Goal: Task Accomplishment & Management: Use online tool/utility

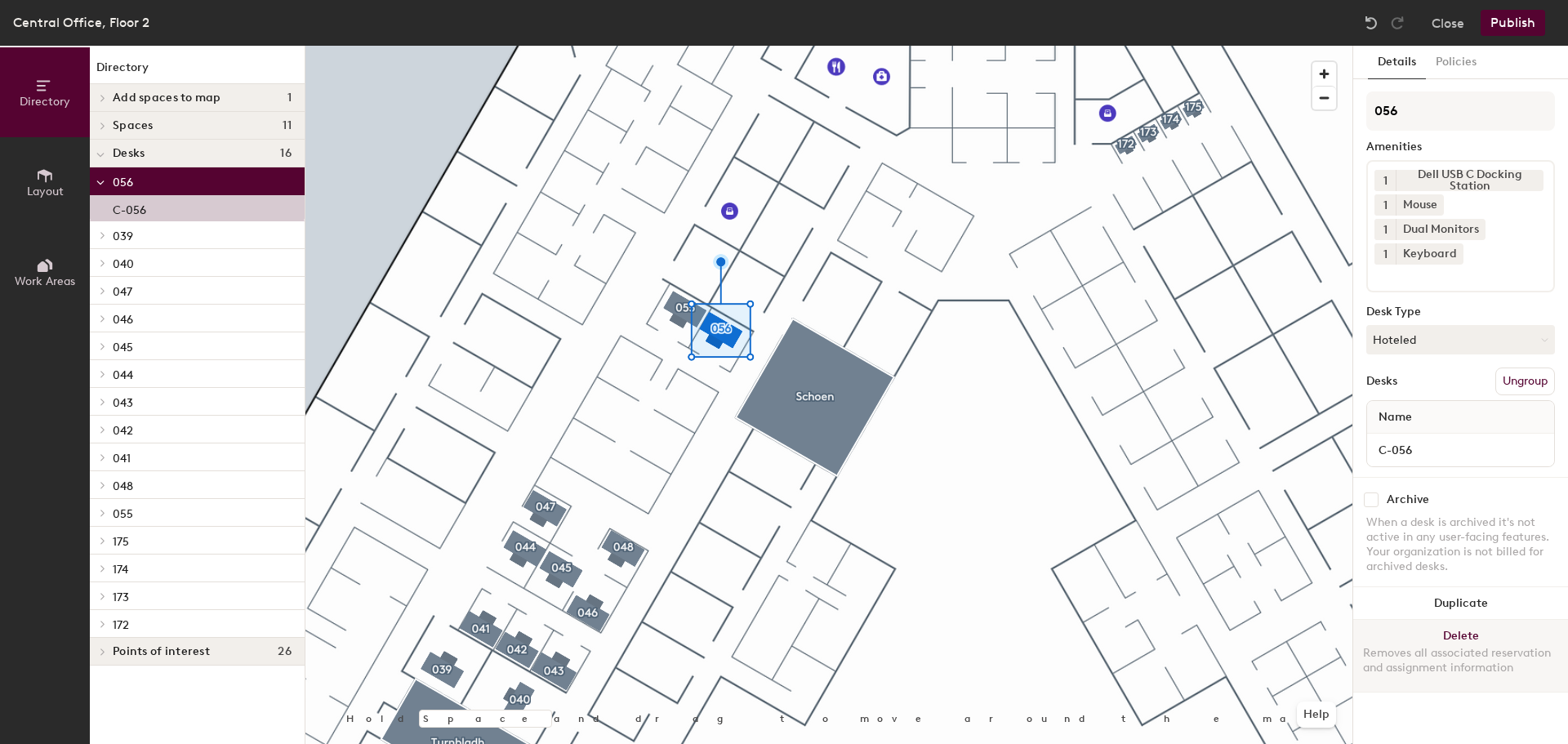
click at [1463, 641] on button "Delete Removes all associated reservation and assignment information" at bounding box center [1461, 655] width 215 height 72
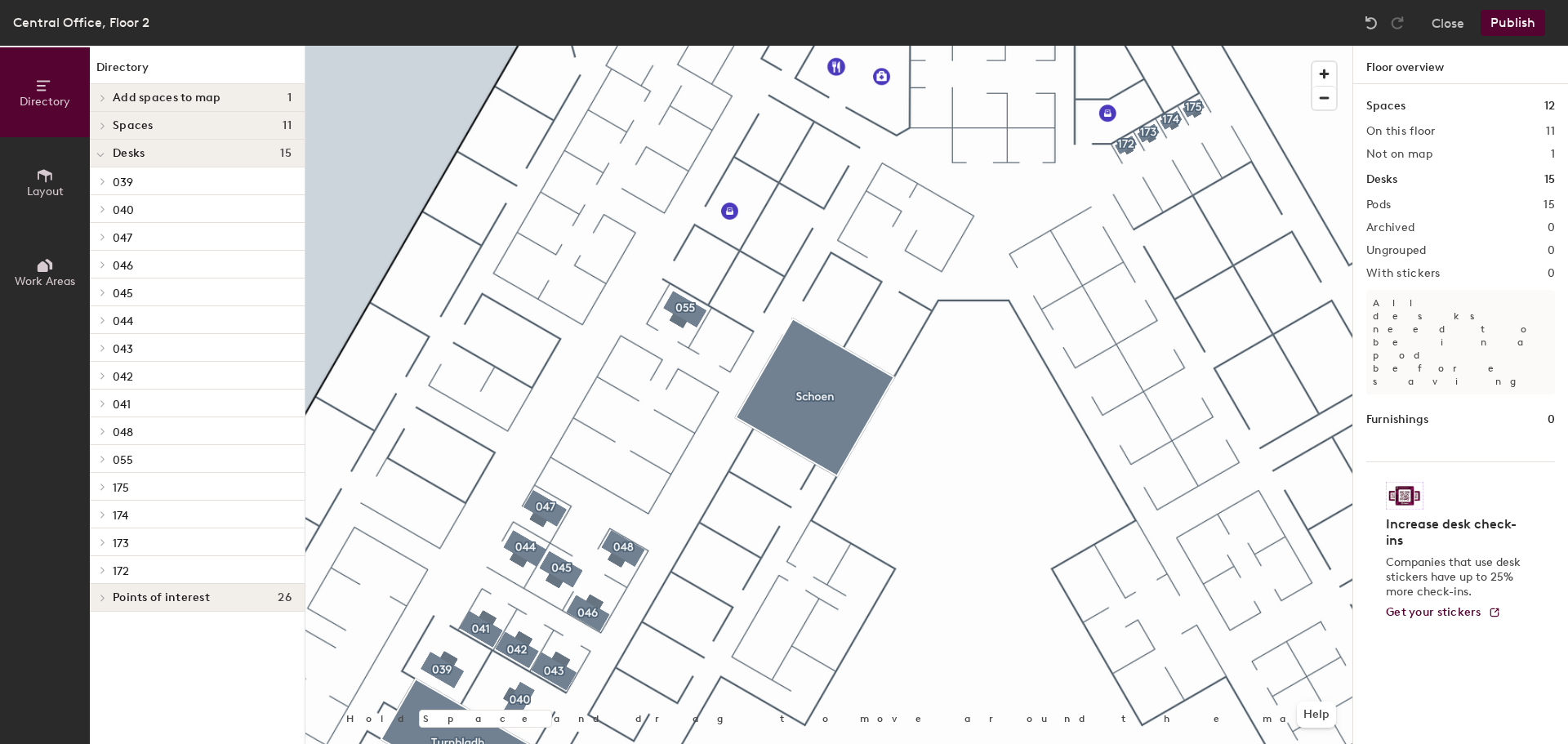
click at [1519, 29] on button "Publish" at bounding box center [1512, 22] width 64 height 26
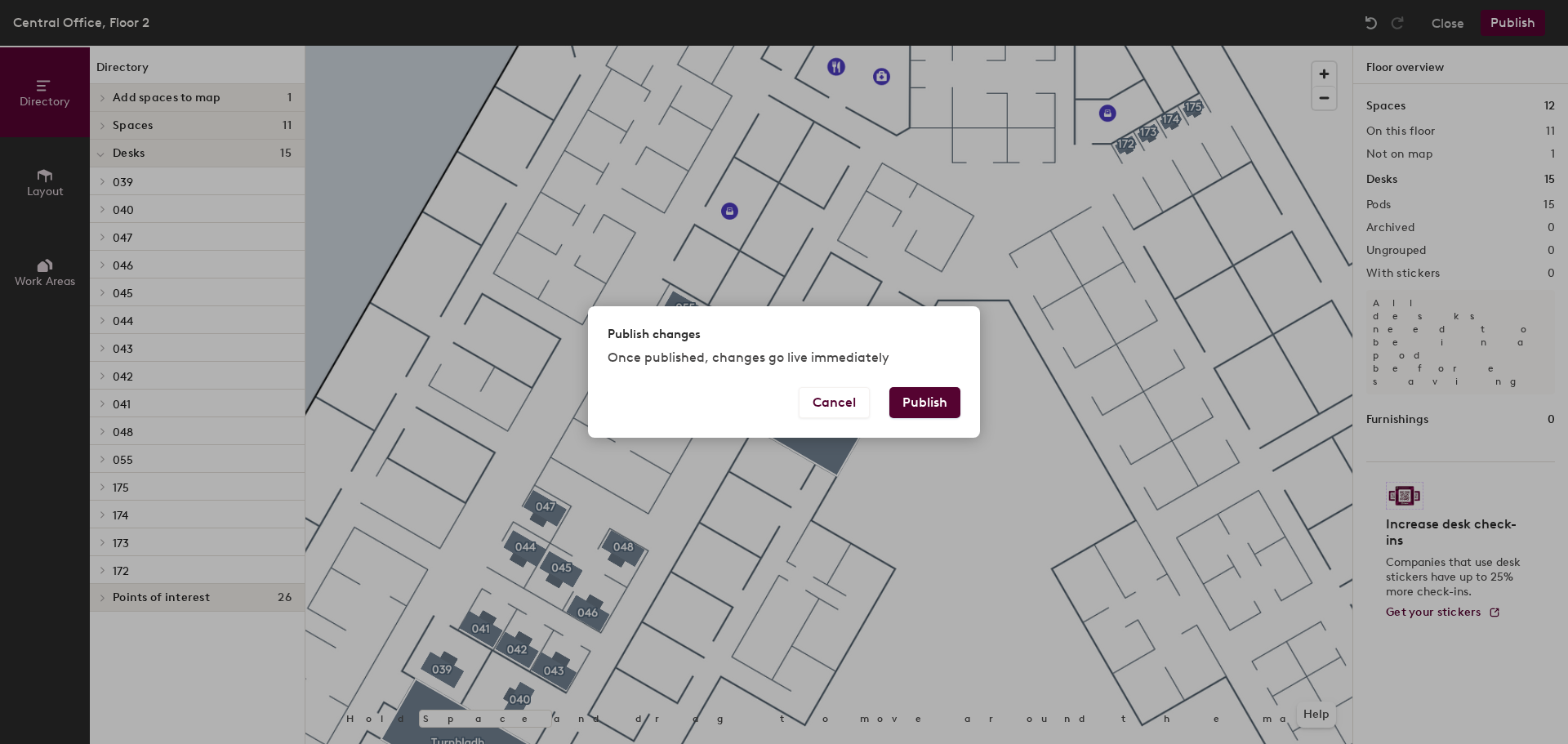
click at [929, 398] on button "Publish" at bounding box center [925, 403] width 71 height 31
